Goal: Browse casually: Explore the website without a specific task or goal

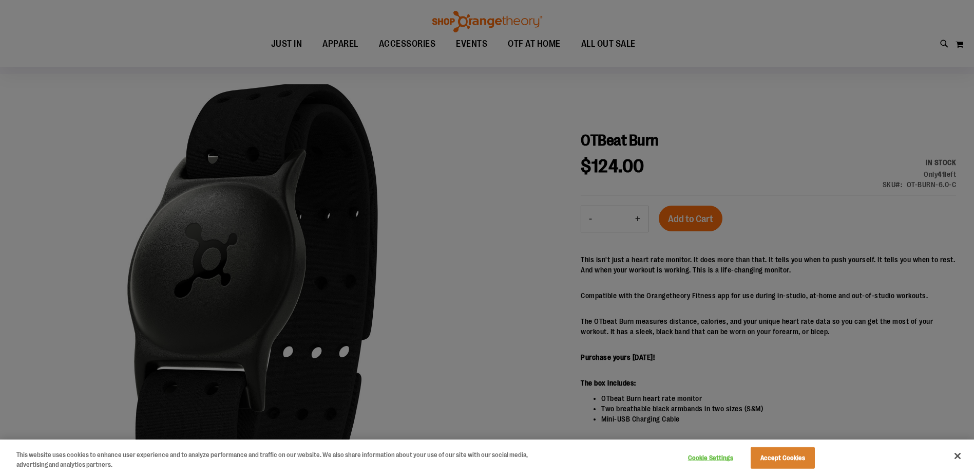
scroll to position [61, 0]
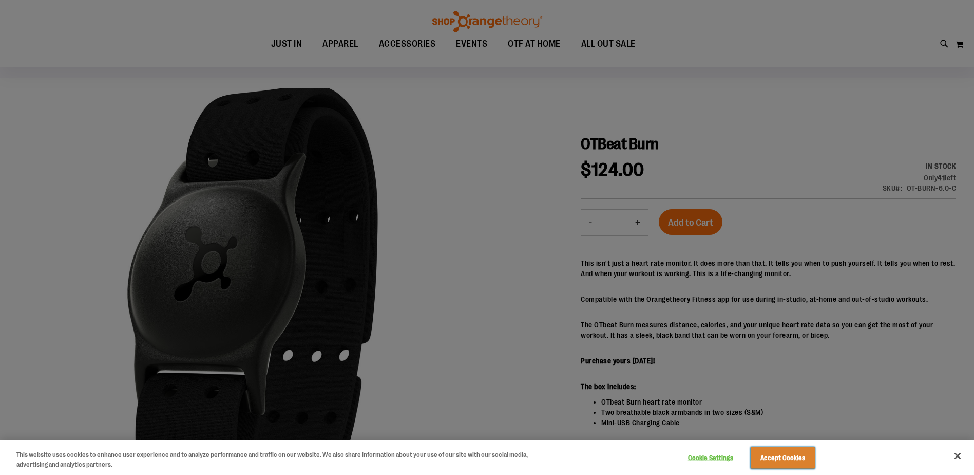
click at [792, 462] on button "Accept Cookies" at bounding box center [783, 458] width 64 height 22
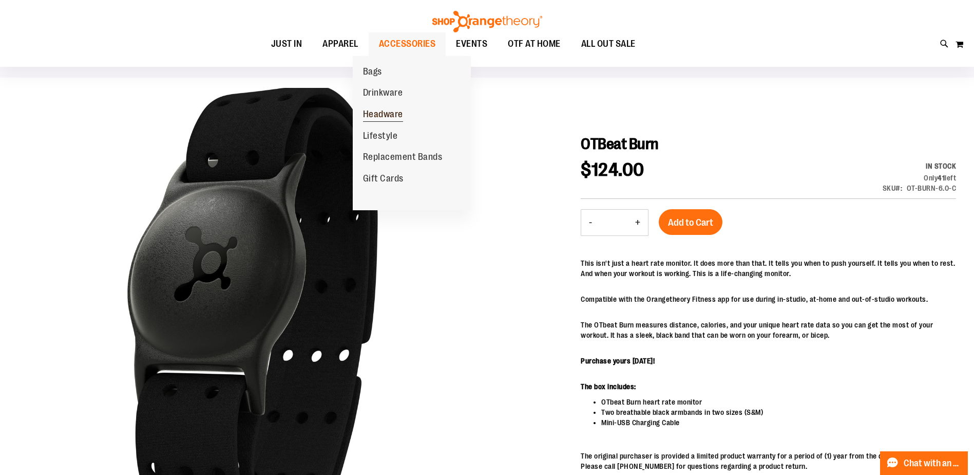
click at [379, 119] on span "Headware" at bounding box center [383, 115] width 40 height 13
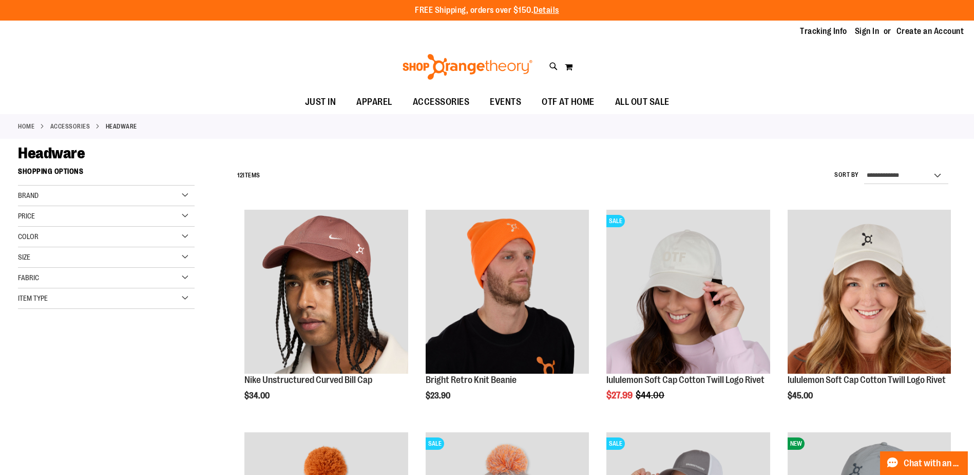
click at [472, 65] on img at bounding box center [467, 67] width 133 height 26
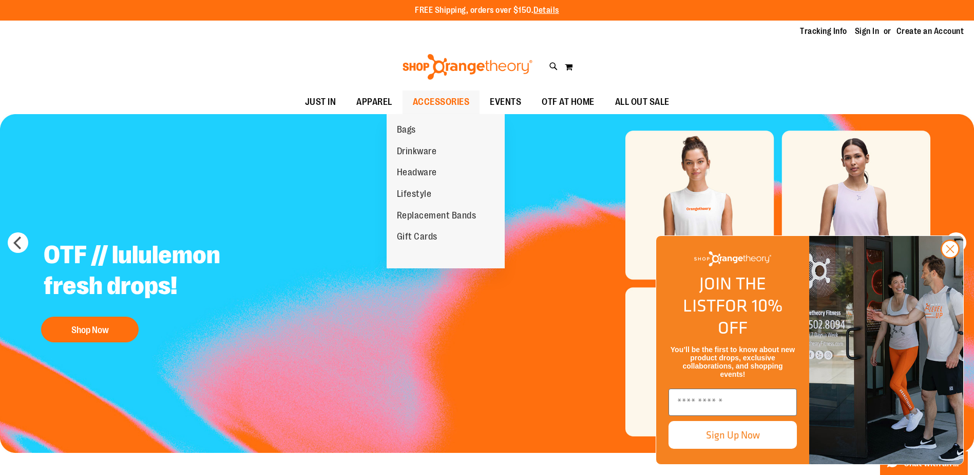
click at [443, 95] on span "ACCESSORIES" at bounding box center [441, 101] width 57 height 23
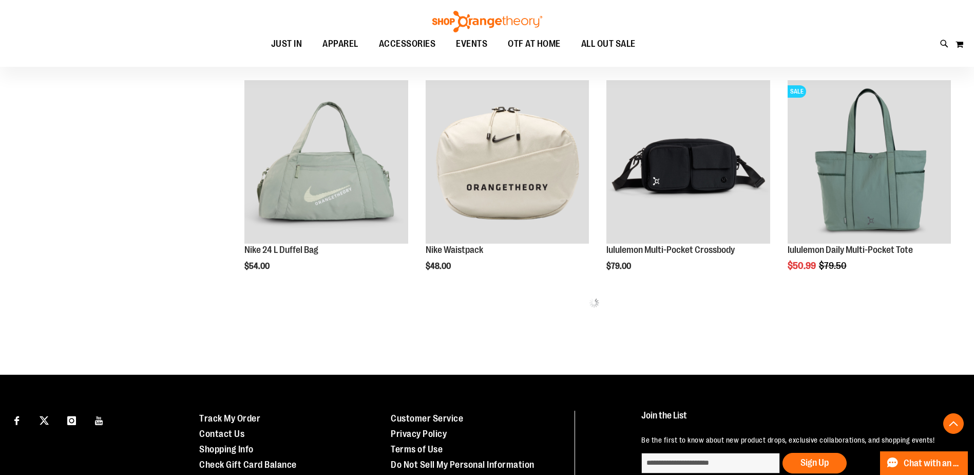
scroll to position [575, 0]
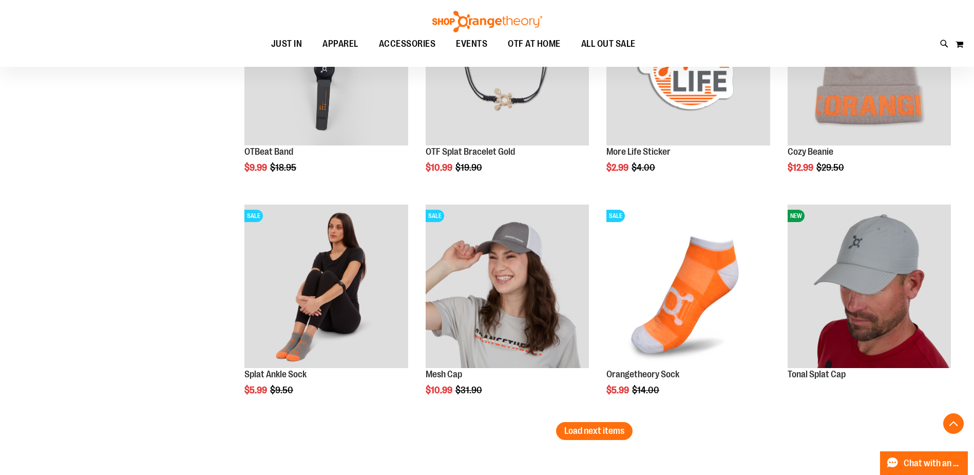
scroll to position [1786, 0]
click at [589, 434] on span "Load next items" at bounding box center [595, 430] width 60 height 10
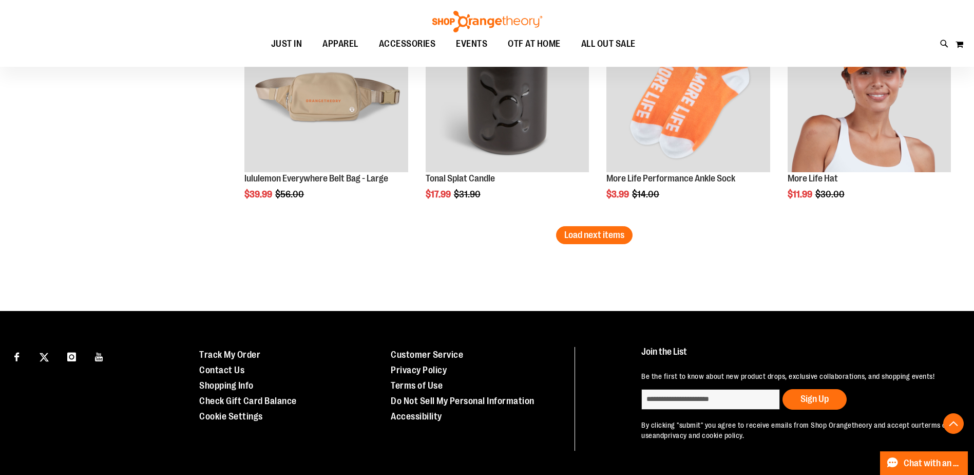
scroll to position [2648, 0]
click at [612, 239] on span "Load next items" at bounding box center [595, 234] width 60 height 10
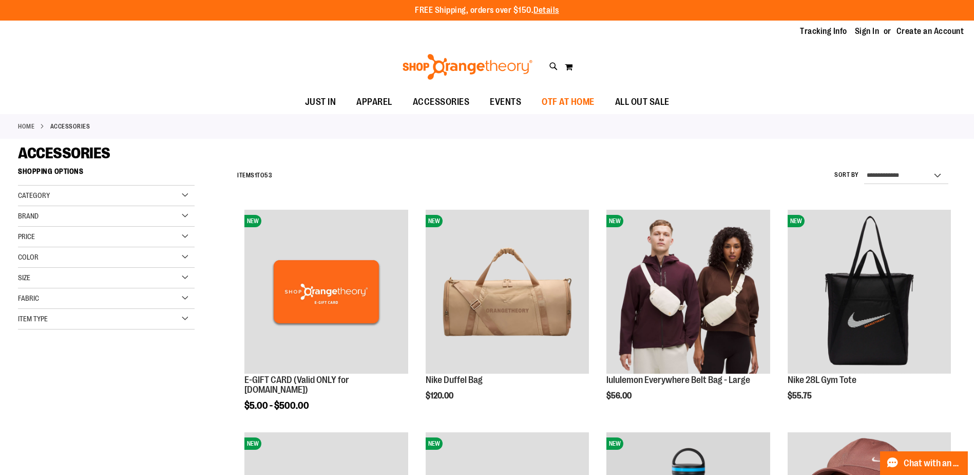
click at [593, 101] on span "OTF AT HOME" at bounding box center [568, 101] width 53 height 23
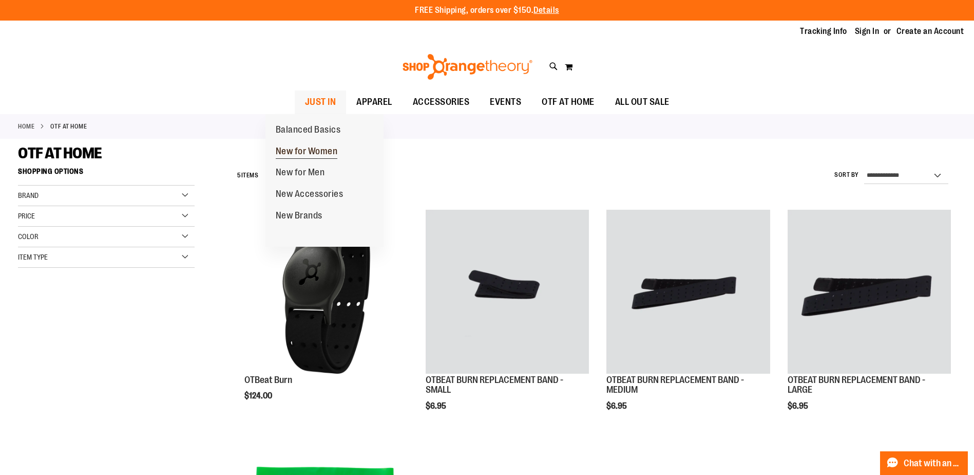
click at [308, 152] on span "New for Women" at bounding box center [307, 152] width 62 height 13
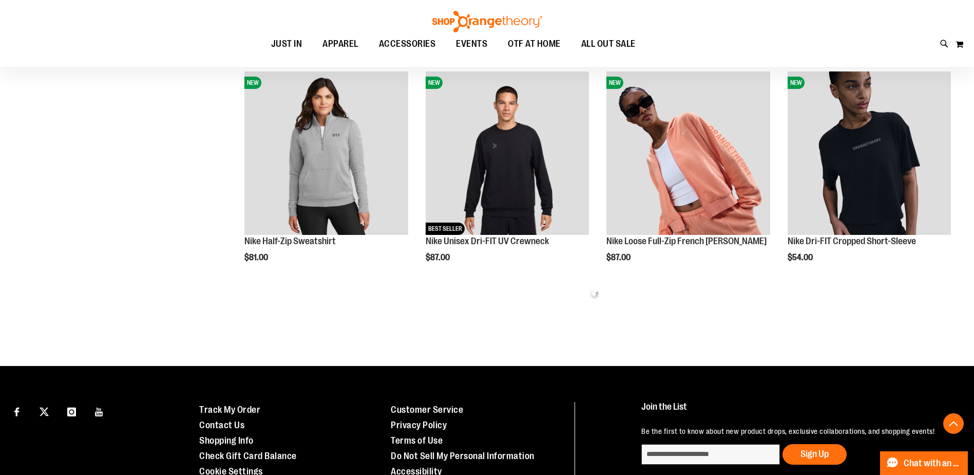
scroll to position [584, 0]
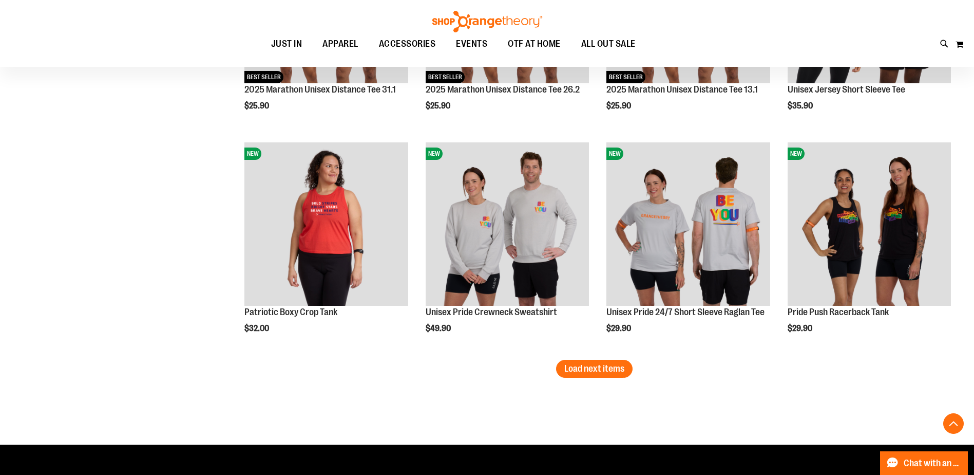
scroll to position [1848, 0]
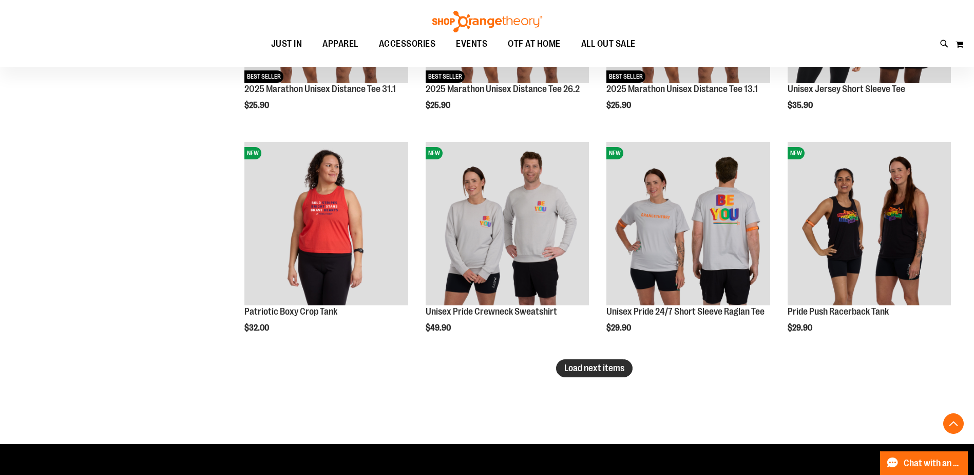
click at [568, 373] on button "Load next items" at bounding box center [594, 368] width 77 height 18
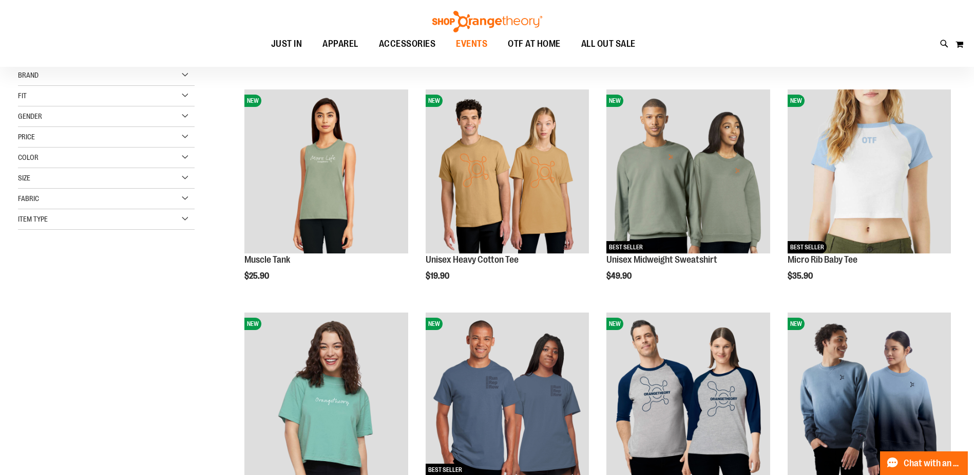
scroll to position [82, 0]
